Goal: Task Accomplishment & Management: Use online tool/utility

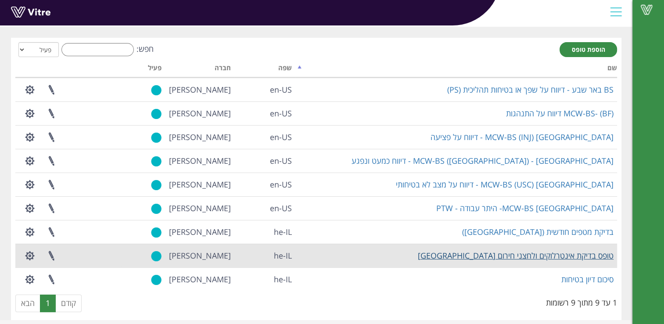
scroll to position [39, 0]
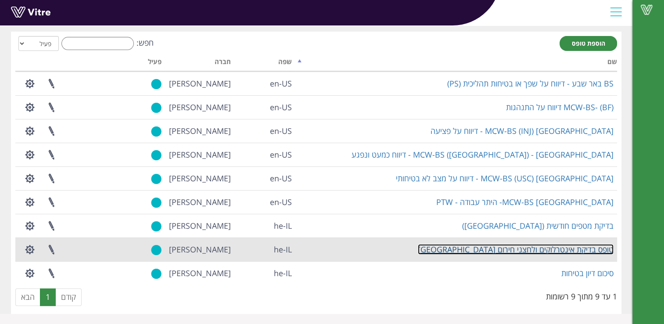
click at [564, 248] on link "טופס בדיקת אינטרלוקים ולחצני חירום [GEOGRAPHIC_DATA]" at bounding box center [516, 249] width 196 height 11
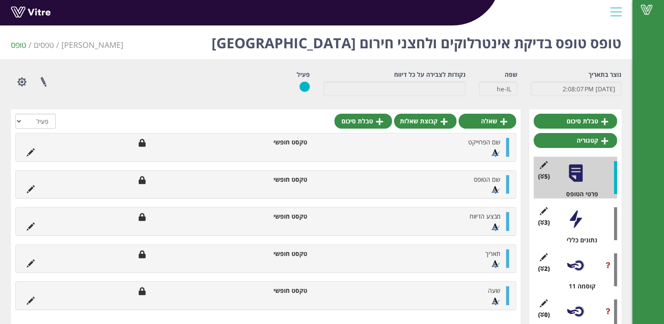
click at [571, 233] on div "(3 ) נתונים כללי" at bounding box center [575, 224] width 83 height 42
click at [572, 270] on div at bounding box center [576, 265] width 20 height 20
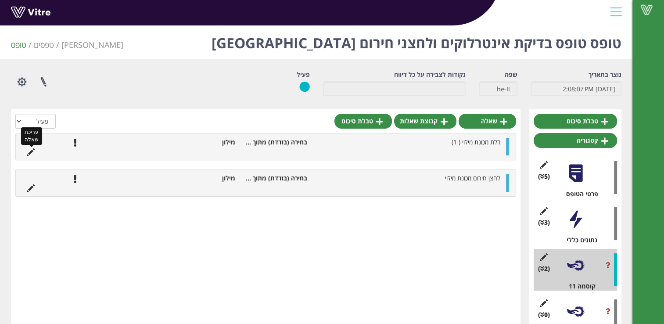
click at [33, 150] on icon at bounding box center [31, 152] width 8 height 8
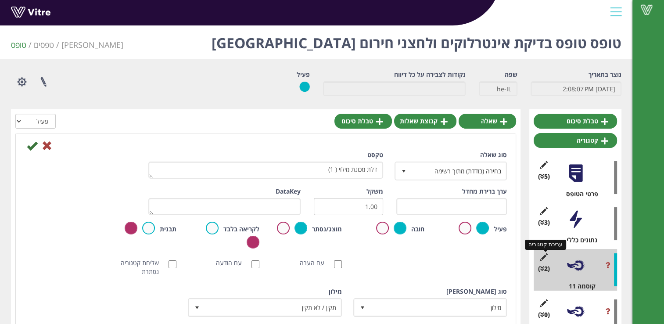
click at [547, 256] on icon at bounding box center [543, 257] width 11 height 8
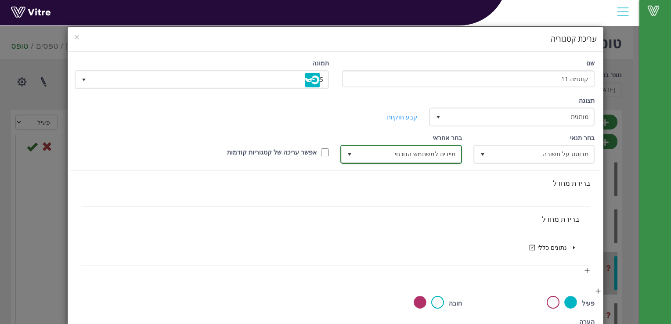
click at [356, 151] on span "select" at bounding box center [349, 154] width 16 height 16
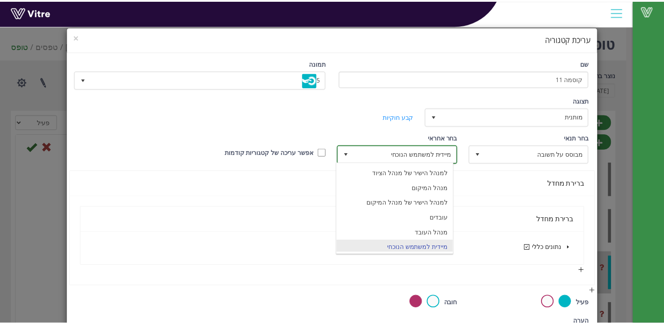
scroll to position [60, 0]
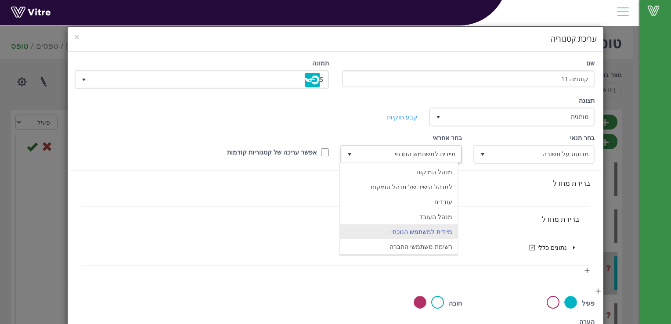
click at [357, 108] on div "תצוגה מותנית 5 קביעת משך דקות 0 קבע חוקיות קביעת משך" at bounding box center [335, 114] width 531 height 37
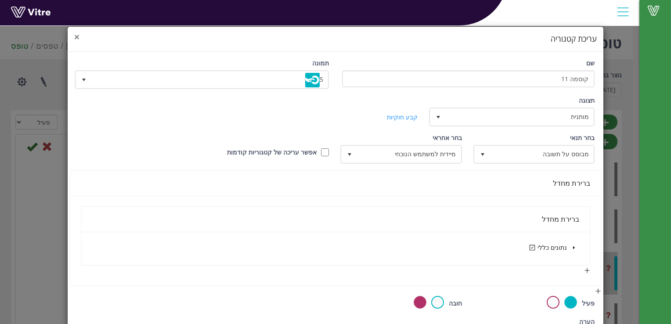
click at [79, 36] on span "×" at bounding box center [76, 37] width 5 height 12
